Goal: Transaction & Acquisition: Purchase product/service

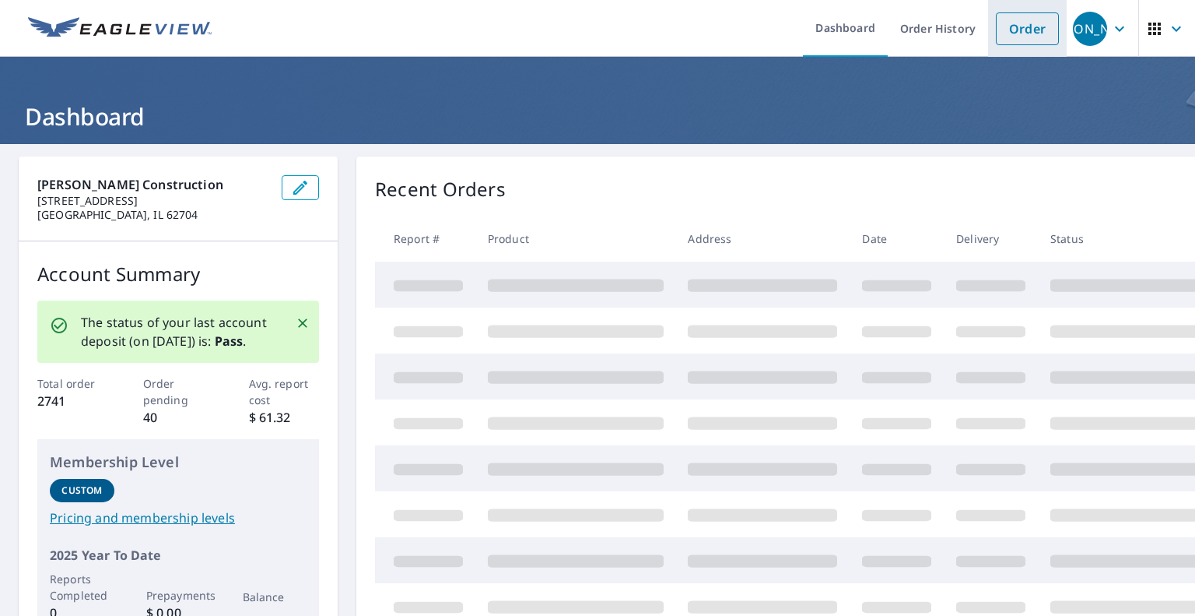
click at [1010, 35] on link "Order" at bounding box center [1027, 28] width 63 height 33
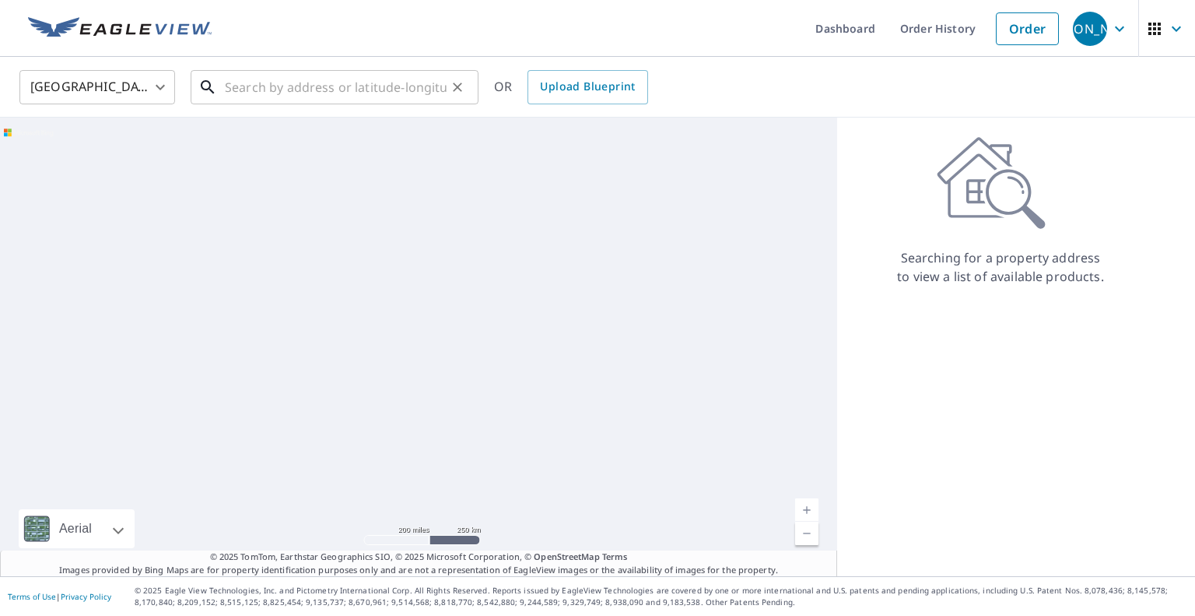
click at [384, 90] on input "text" at bounding box center [336, 87] width 222 height 44
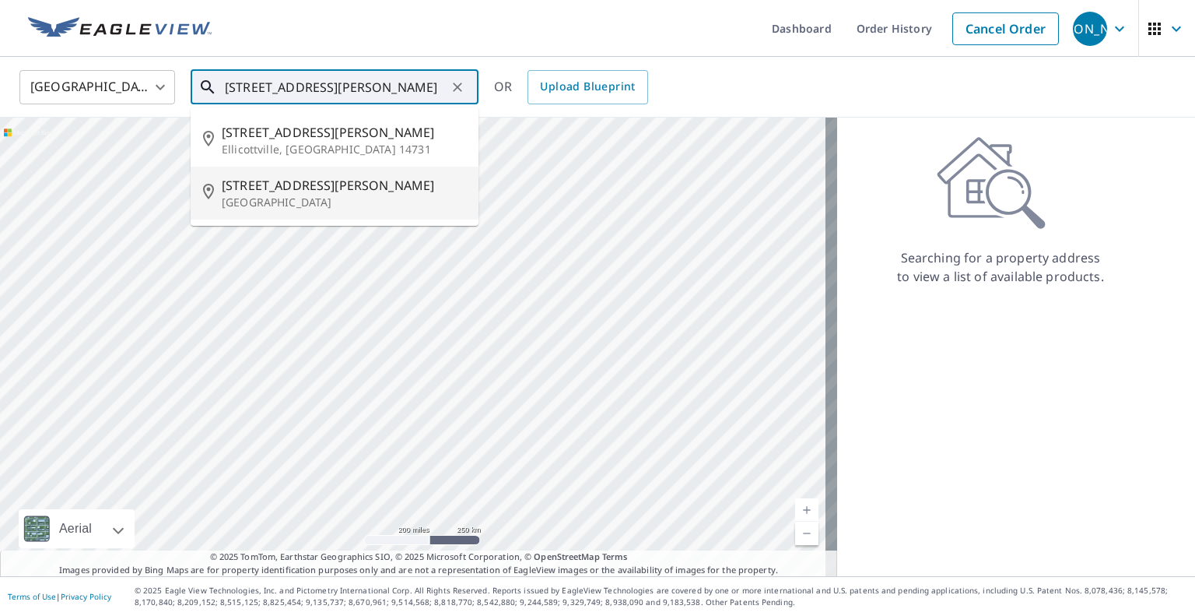
click at [383, 189] on span "[STREET_ADDRESS][PERSON_NAME]" at bounding box center [344, 185] width 244 height 19
type input "[STREET_ADDRESS][PERSON_NAME]"
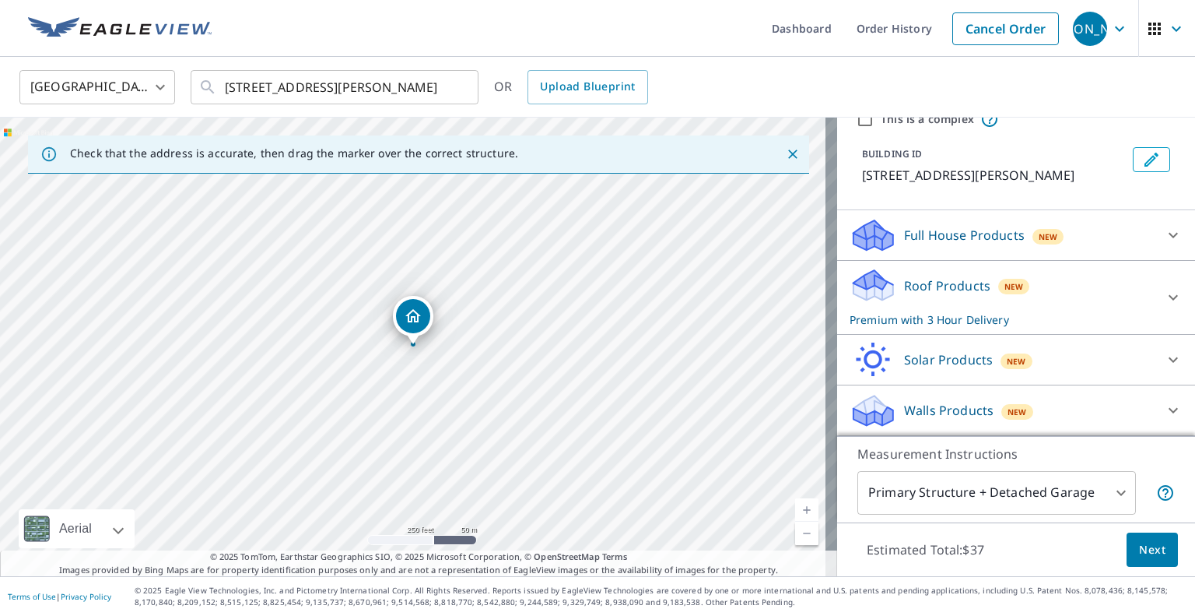
scroll to position [67, 0]
click at [1042, 298] on div "Roof Products New Premium with 3 Hour Delivery" at bounding box center [1002, 298] width 305 height 61
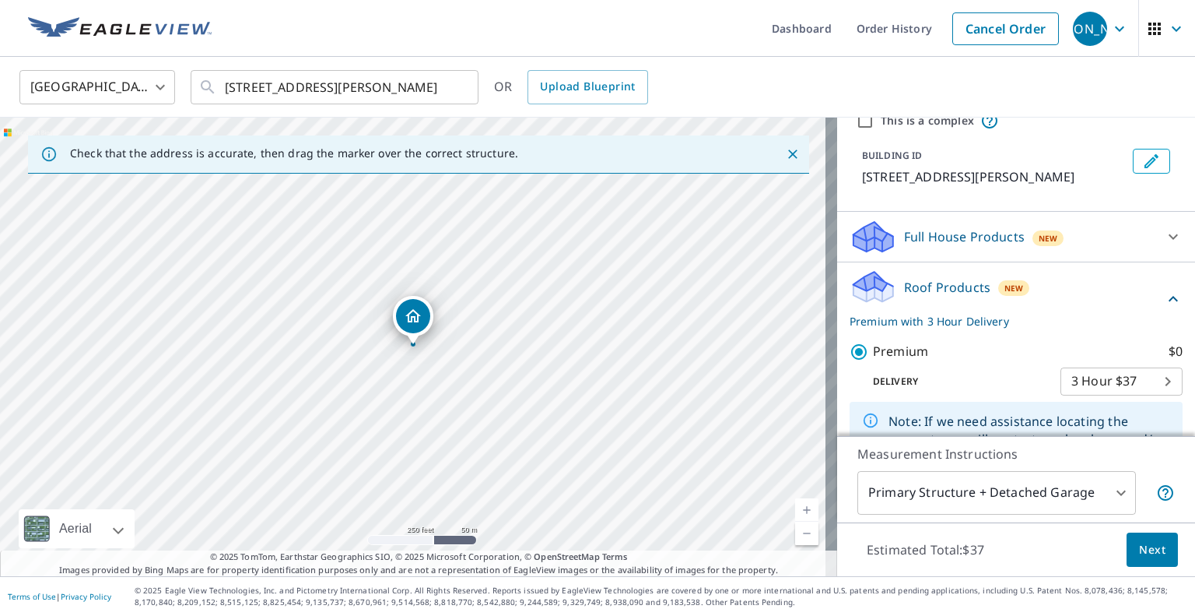
click at [1089, 377] on body "JA [PERSON_NAME] Dashboard Order History Cancel Order JA [GEOGRAPHIC_DATA] US ​…" at bounding box center [597, 308] width 1195 height 616
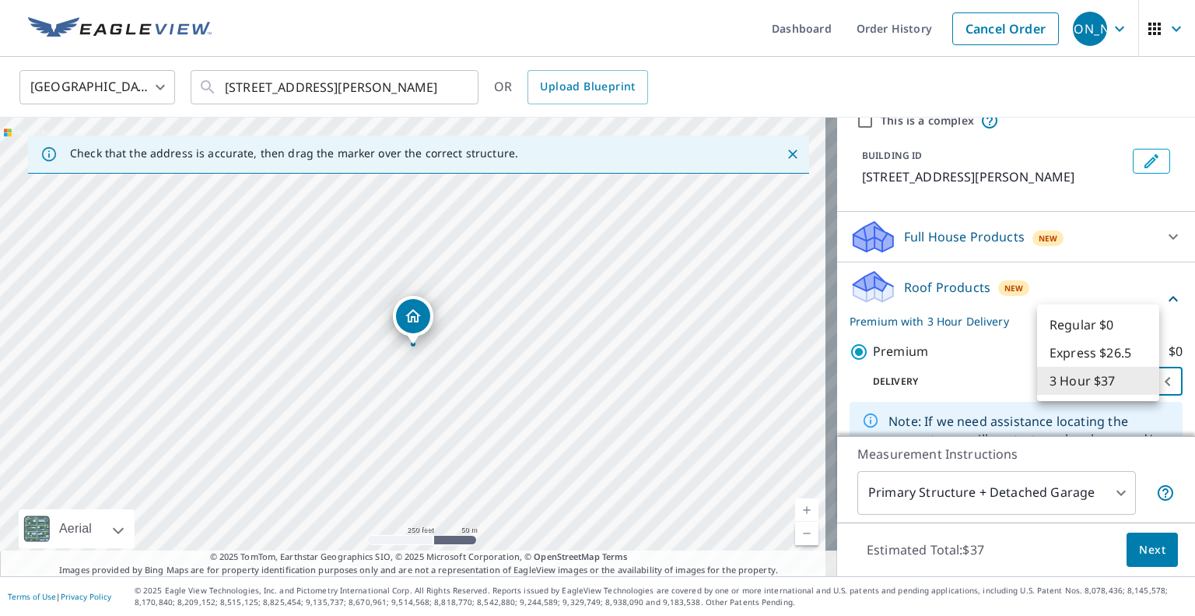
click at [1081, 326] on li "Regular $0" at bounding box center [1098, 324] width 122 height 28
type input "8"
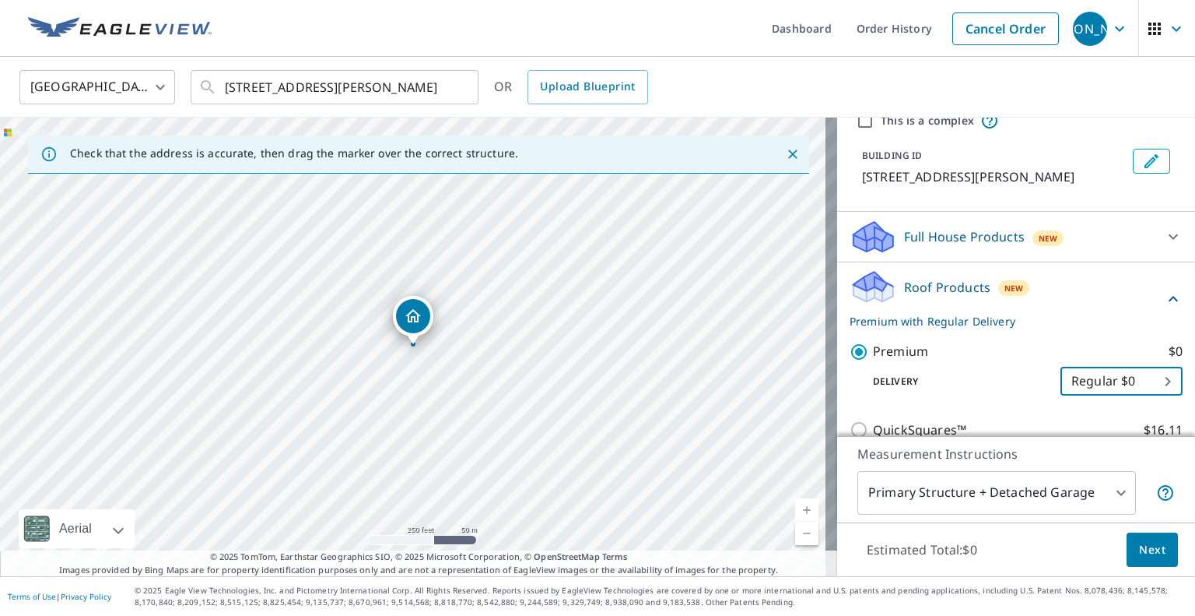
click at [1142, 544] on span "Next" at bounding box center [1152, 549] width 26 height 19
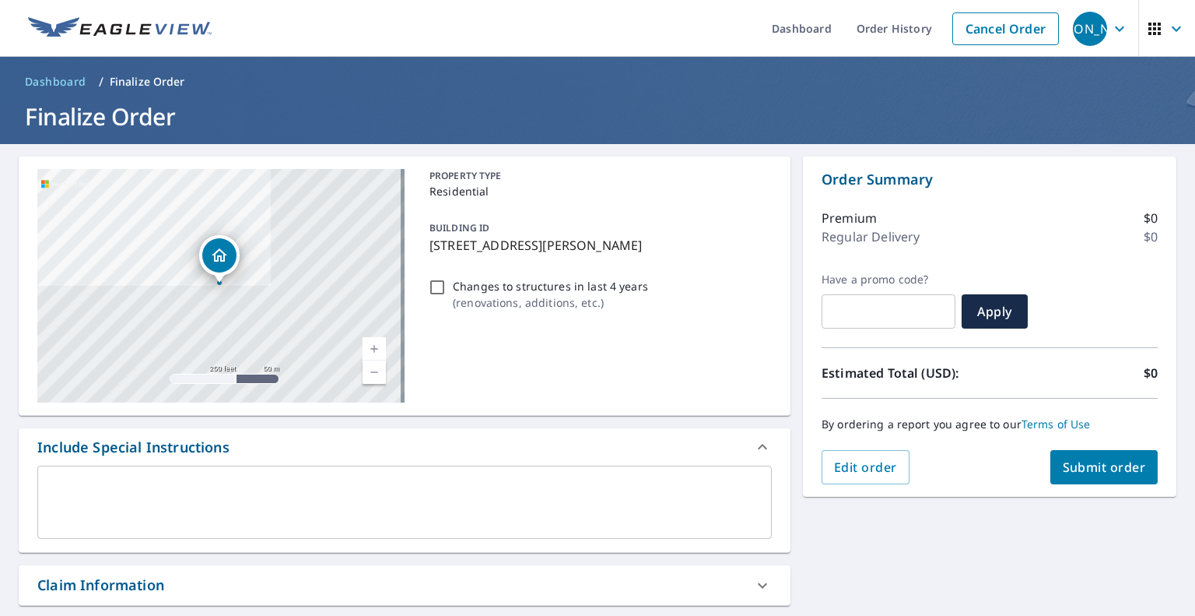
click at [439, 284] on input "Changes to structures in last 4 years ( renovations, additions, etc. )" at bounding box center [437, 287] width 19 height 19
checkbox input "true"
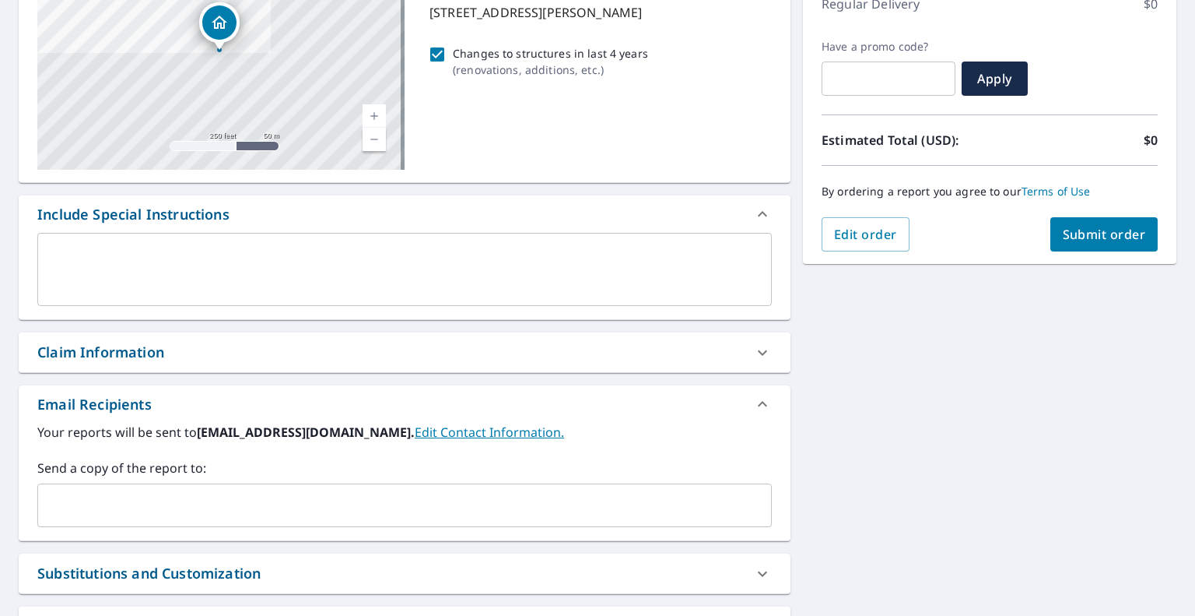
scroll to position [233, 0]
click at [389, 478] on div "Send a copy of the report to: ​" at bounding box center [404, 492] width 735 height 68
click at [389, 493] on input "text" at bounding box center [392, 504] width 697 height 30
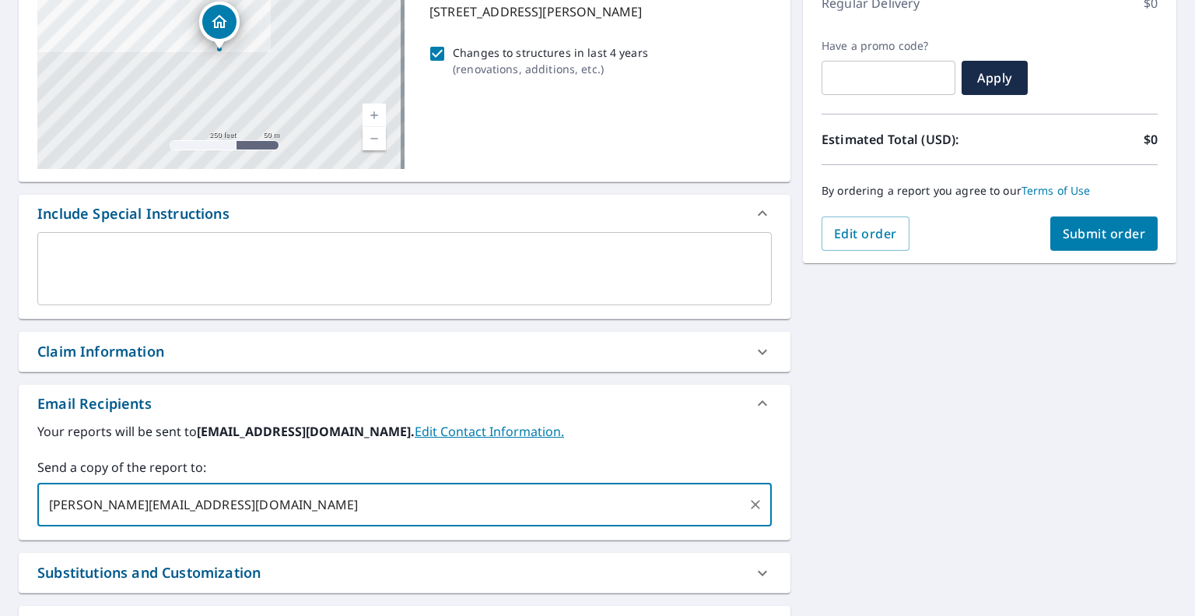
type input "[PERSON_NAME][EMAIL_ADDRESS][DOMAIN_NAME]"
click at [1075, 237] on span "Submit order" at bounding box center [1104, 233] width 83 height 17
